Goal: Transaction & Acquisition: Purchase product/service

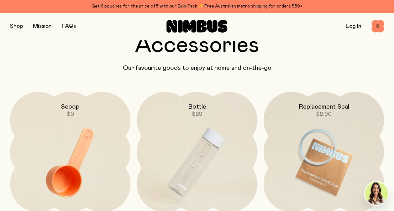
scroll to position [1331, 0]
click at [11, 27] on button "button" at bounding box center [16, 26] width 13 height 9
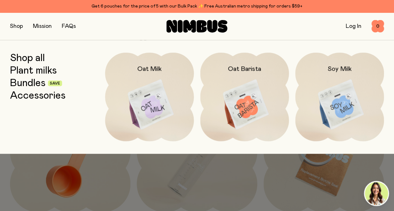
click at [144, 98] on img at bounding box center [149, 105] width 89 height 104
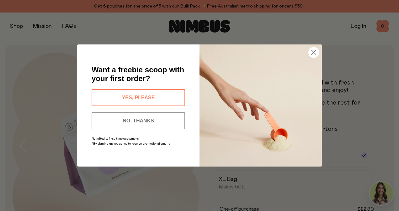
click at [144, 98] on button "YES, PLEASE" at bounding box center [138, 97] width 93 height 17
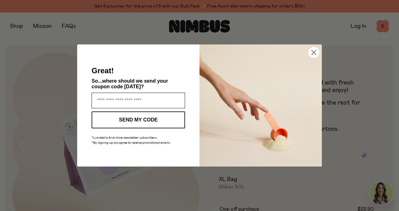
click at [159, 100] on input "Enter your email address" at bounding box center [138, 101] width 93 height 16
type input "**********"
click at [140, 120] on button "SEND MY CODE" at bounding box center [138, 120] width 93 height 17
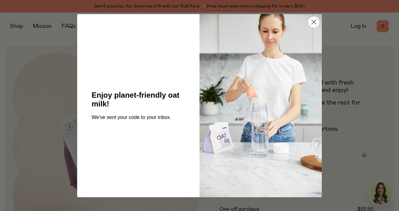
click at [313, 26] on circle "Close dialog" at bounding box center [313, 22] width 10 height 10
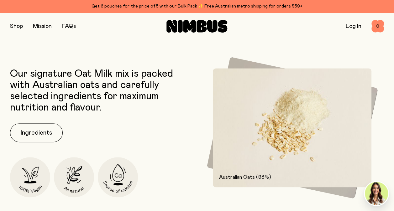
scroll to position [266, 0]
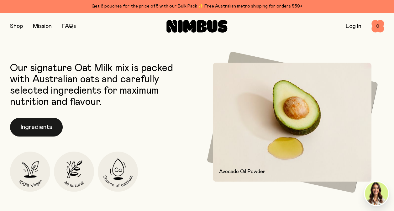
click at [60, 126] on button "Ingredients" at bounding box center [36, 127] width 53 height 19
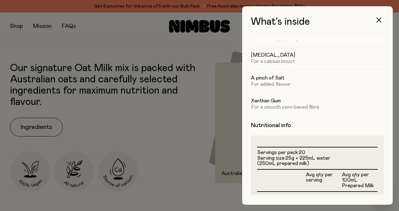
scroll to position [0, 0]
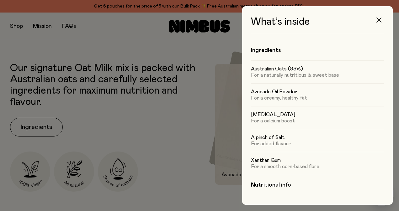
click at [376, 21] on icon "button" at bounding box center [378, 20] width 5 height 5
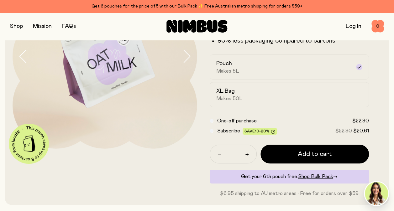
scroll to position [88, 0]
click at [249, 94] on div "XL Bag Makes 50L" at bounding box center [283, 95] width 135 height 14
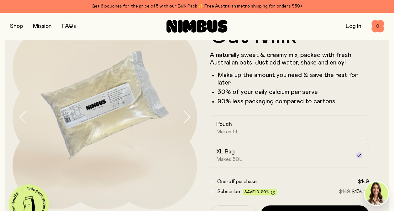
scroll to position [0, 0]
